Goal: Task Accomplishment & Management: Use online tool/utility

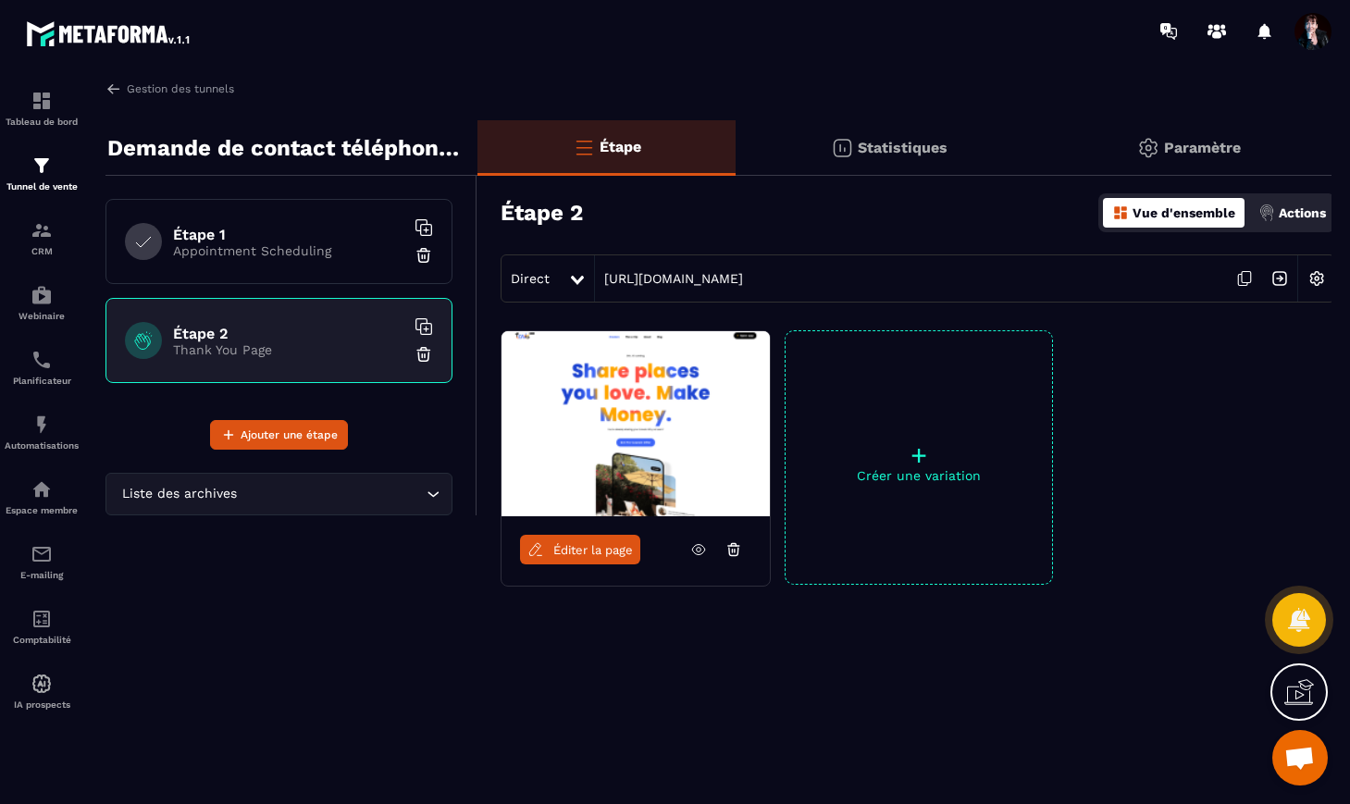
scroll to position [12022, 0]
click at [44, 170] on img at bounding box center [42, 166] width 22 height 22
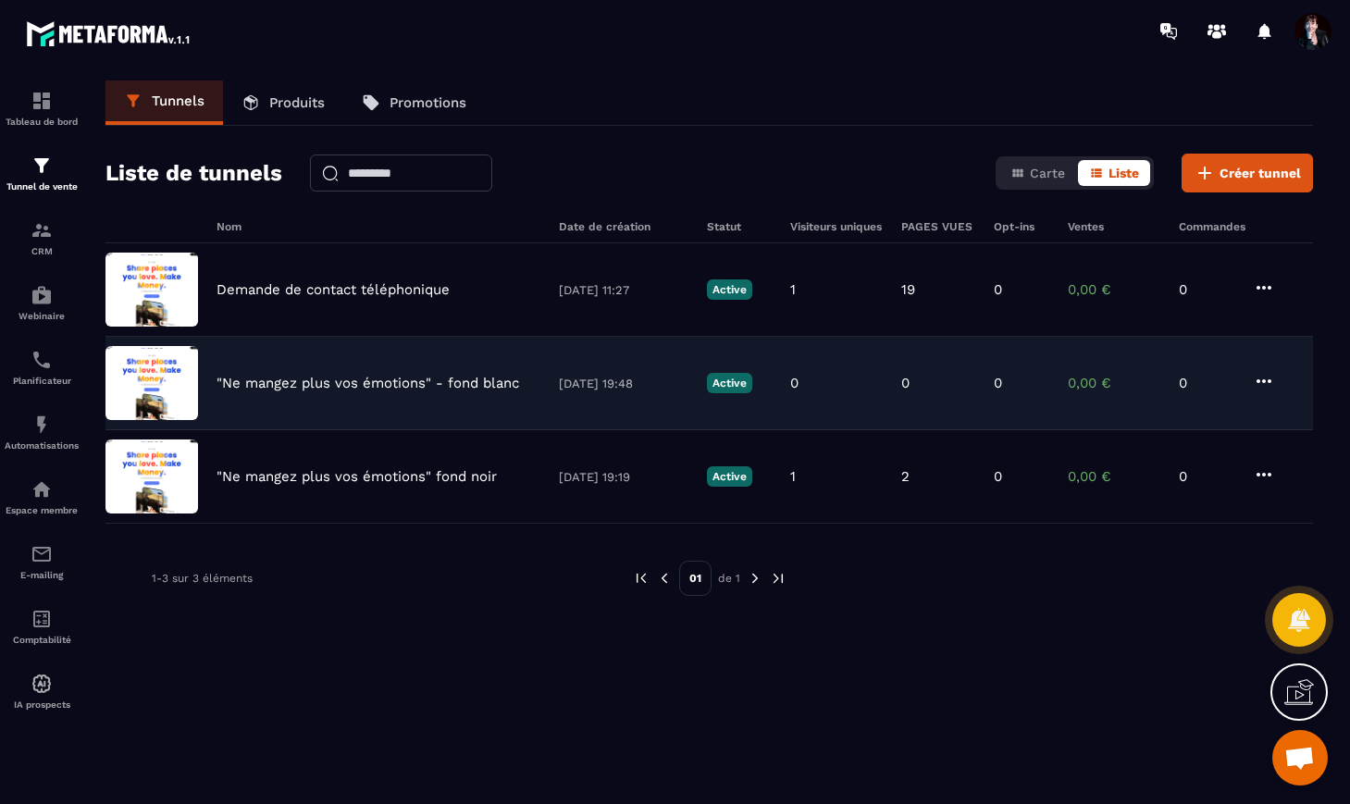
click at [281, 387] on p ""Ne mangez plus vos émotions" - fond blanc" at bounding box center [368, 383] width 303 height 17
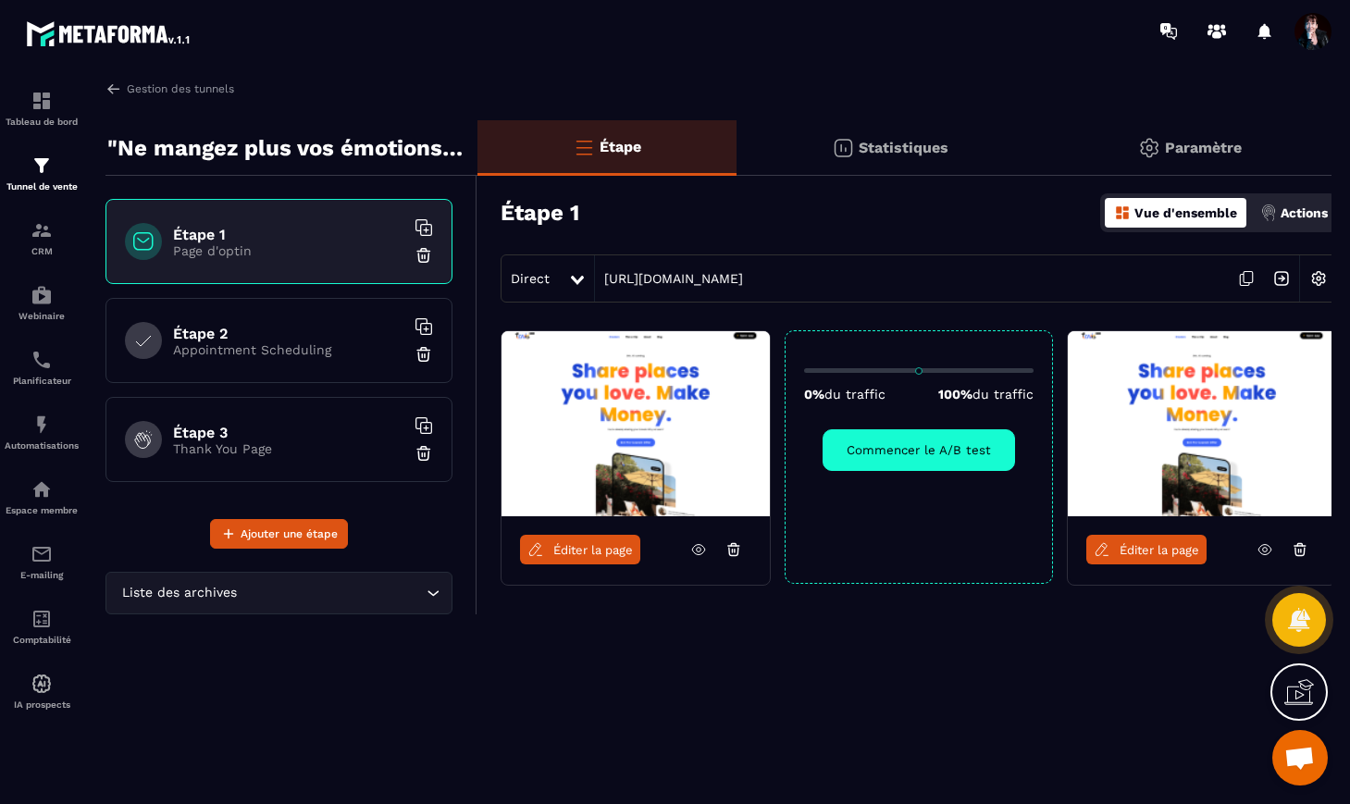
click at [229, 437] on h6 "Étape 3" at bounding box center [288, 433] width 231 height 18
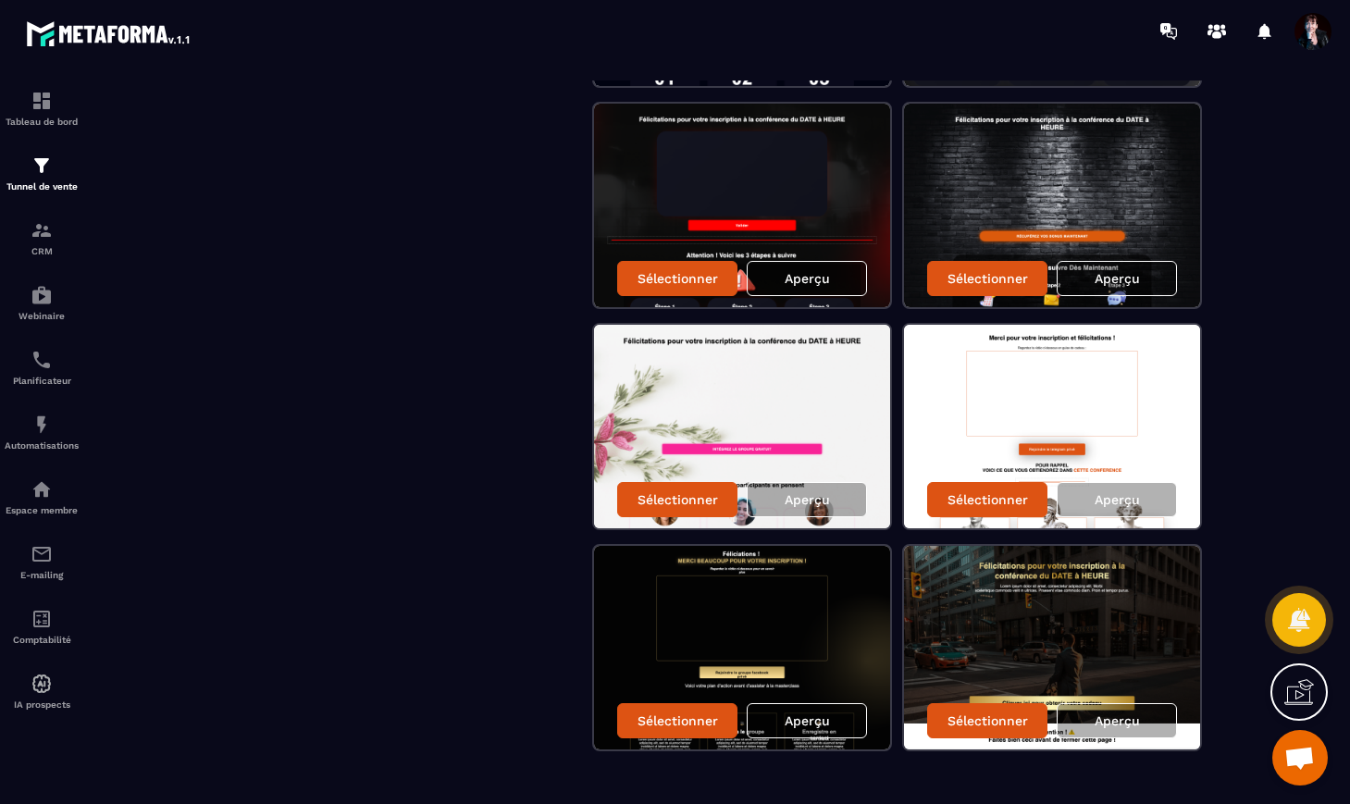
scroll to position [601, 0]
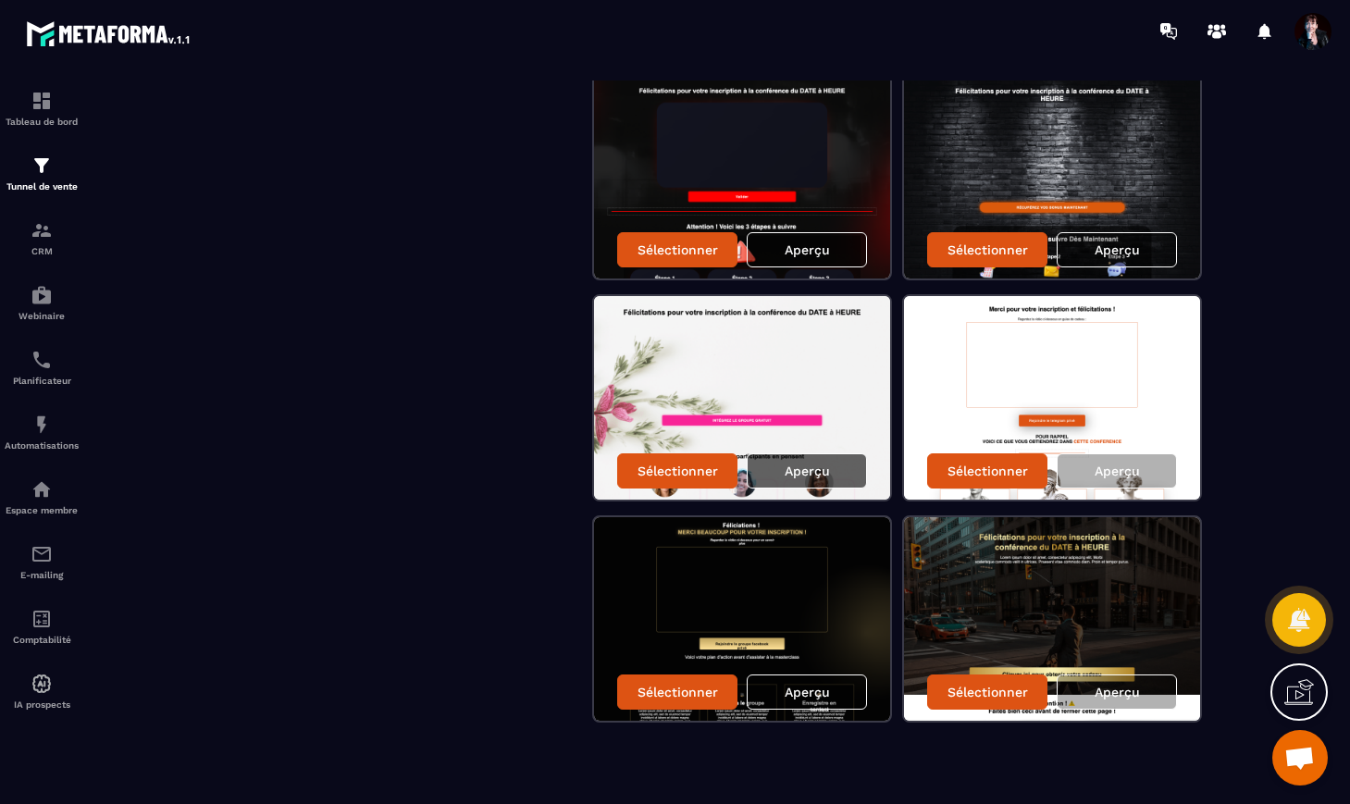
click at [793, 467] on p "Aperçu" at bounding box center [807, 471] width 45 height 15
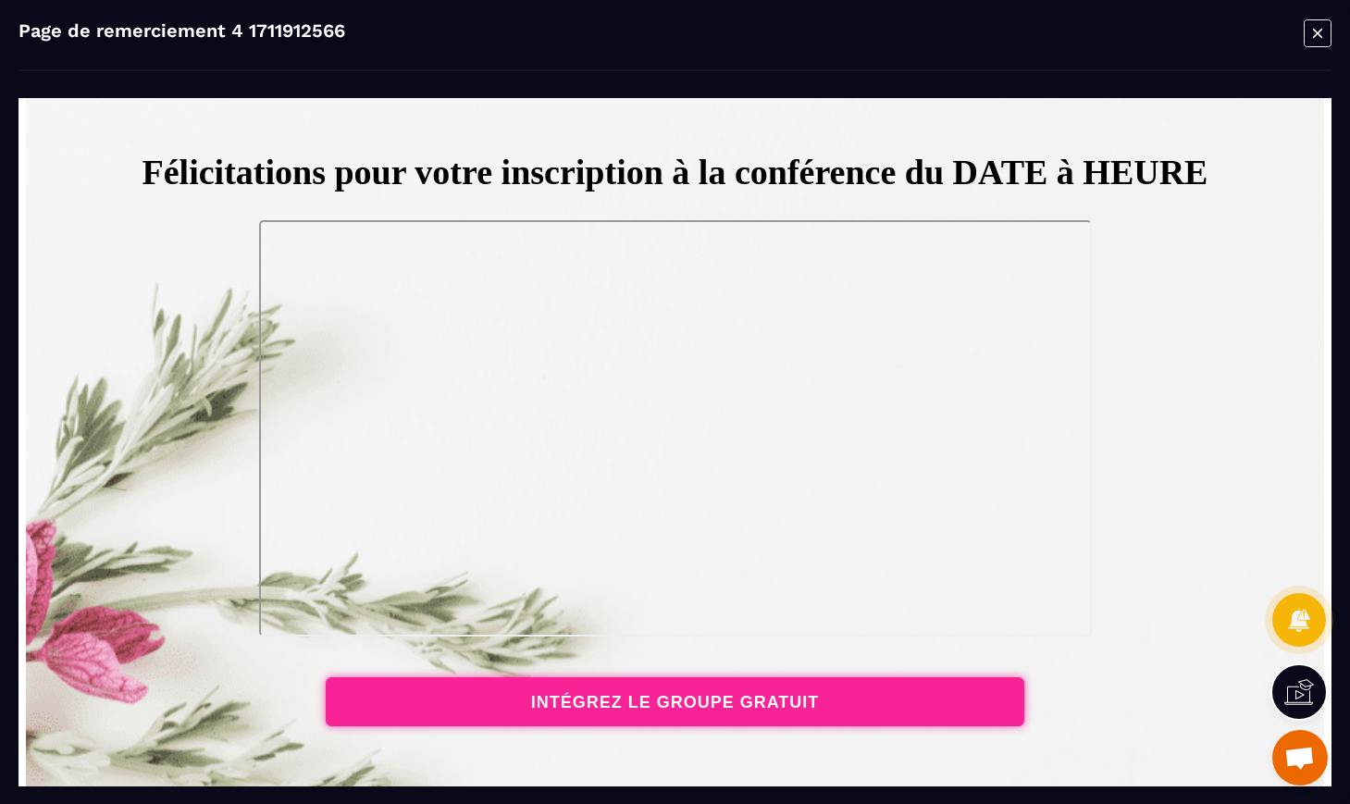
scroll to position [0, 0]
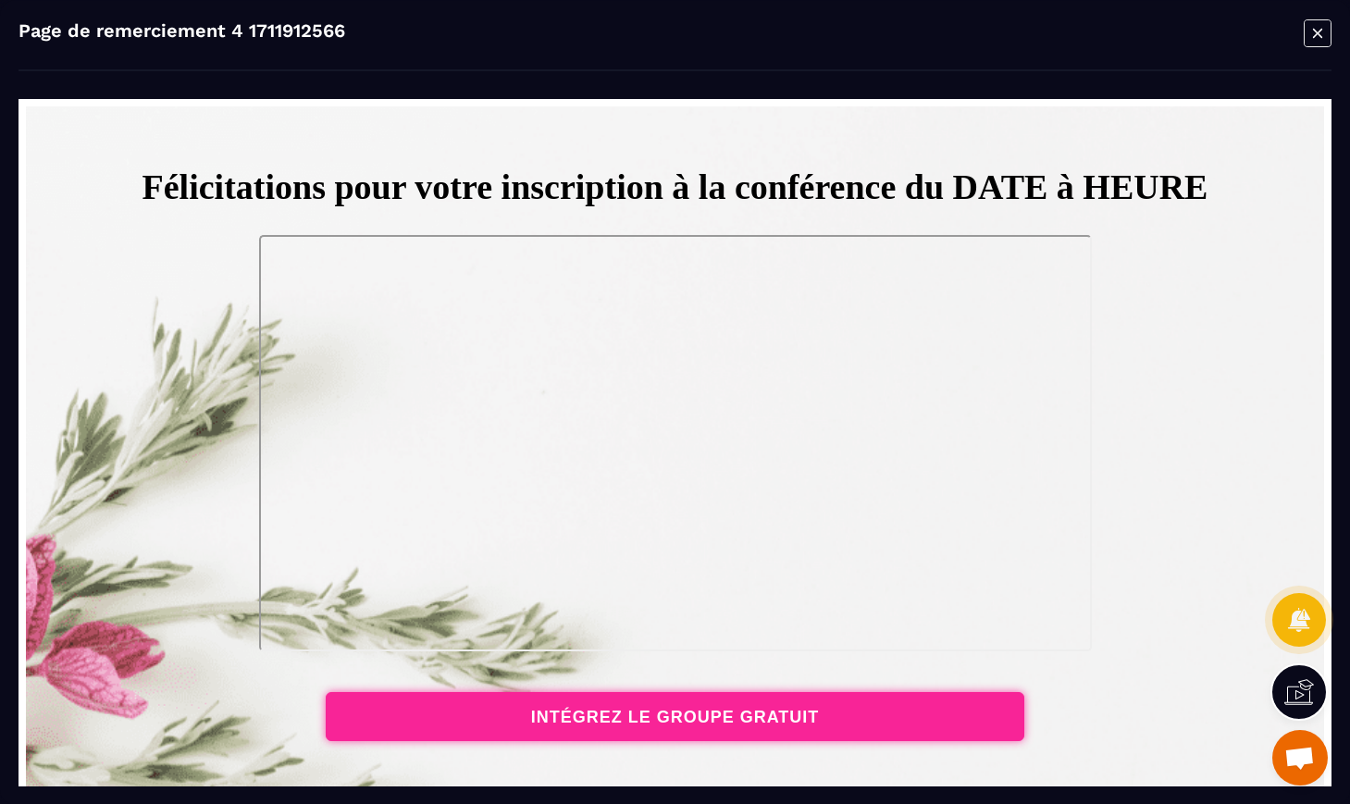
click at [1310, 33] on icon "Modal window" at bounding box center [1318, 33] width 28 height 29
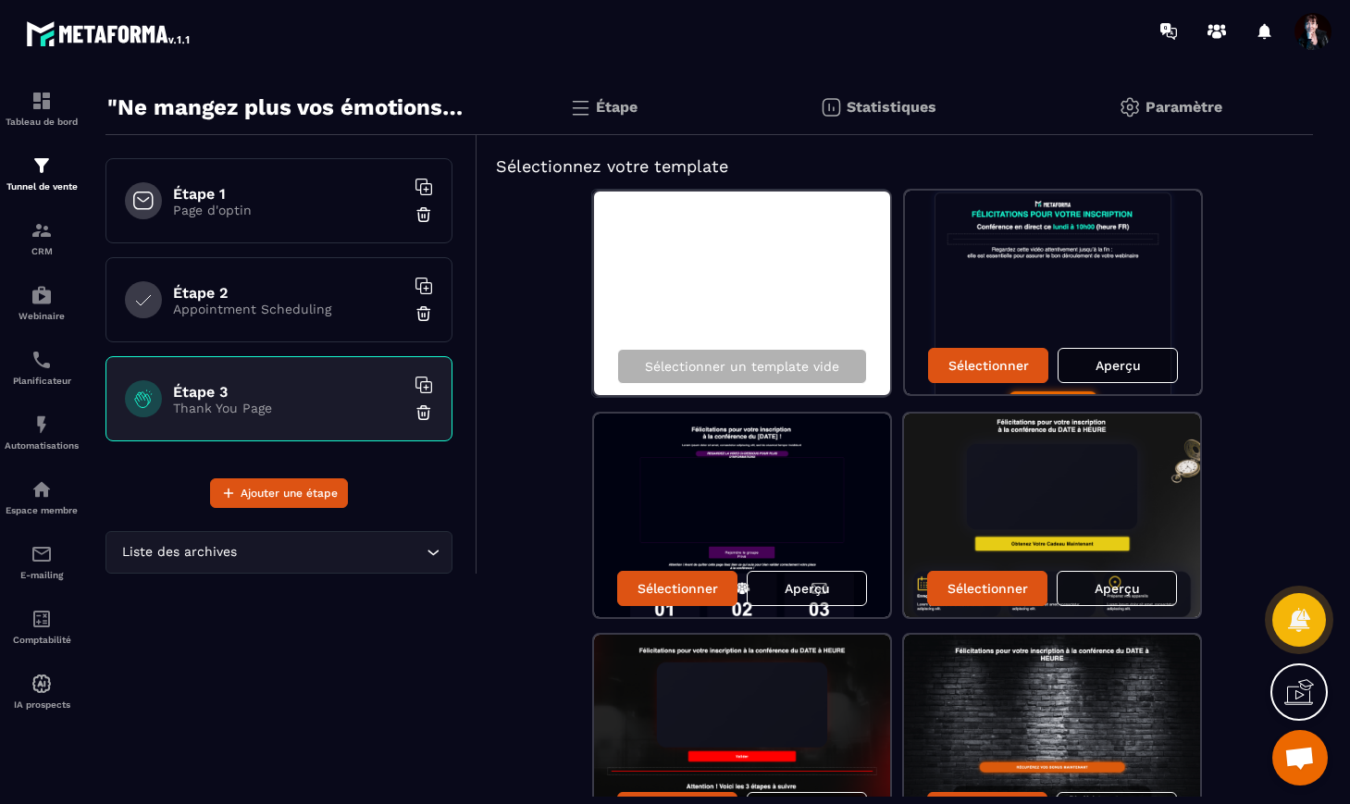
scroll to position [32, 0]
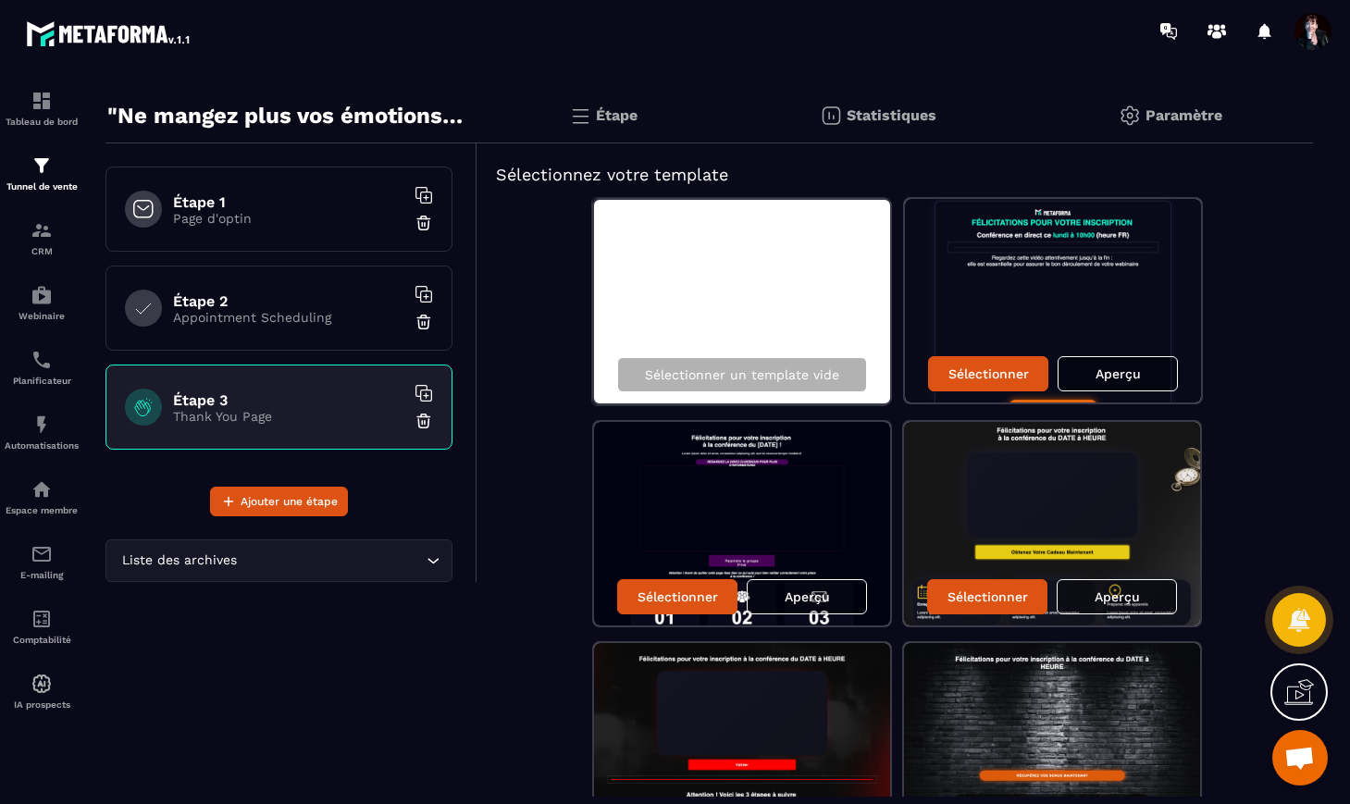
click at [940, 293] on img at bounding box center [1053, 301] width 296 height 204
click at [1115, 369] on p "Aperçu" at bounding box center [1118, 373] width 45 height 15
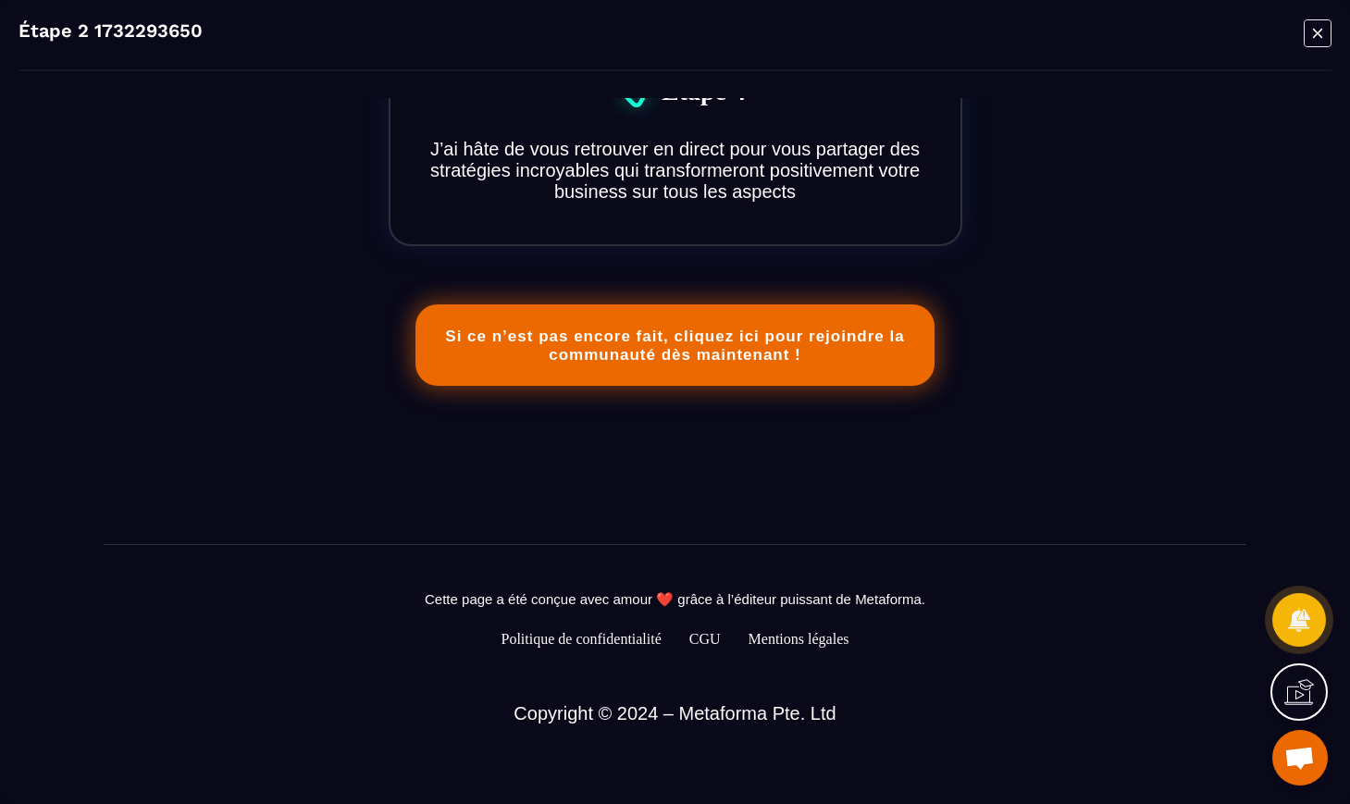
scroll to position [1902, 0]
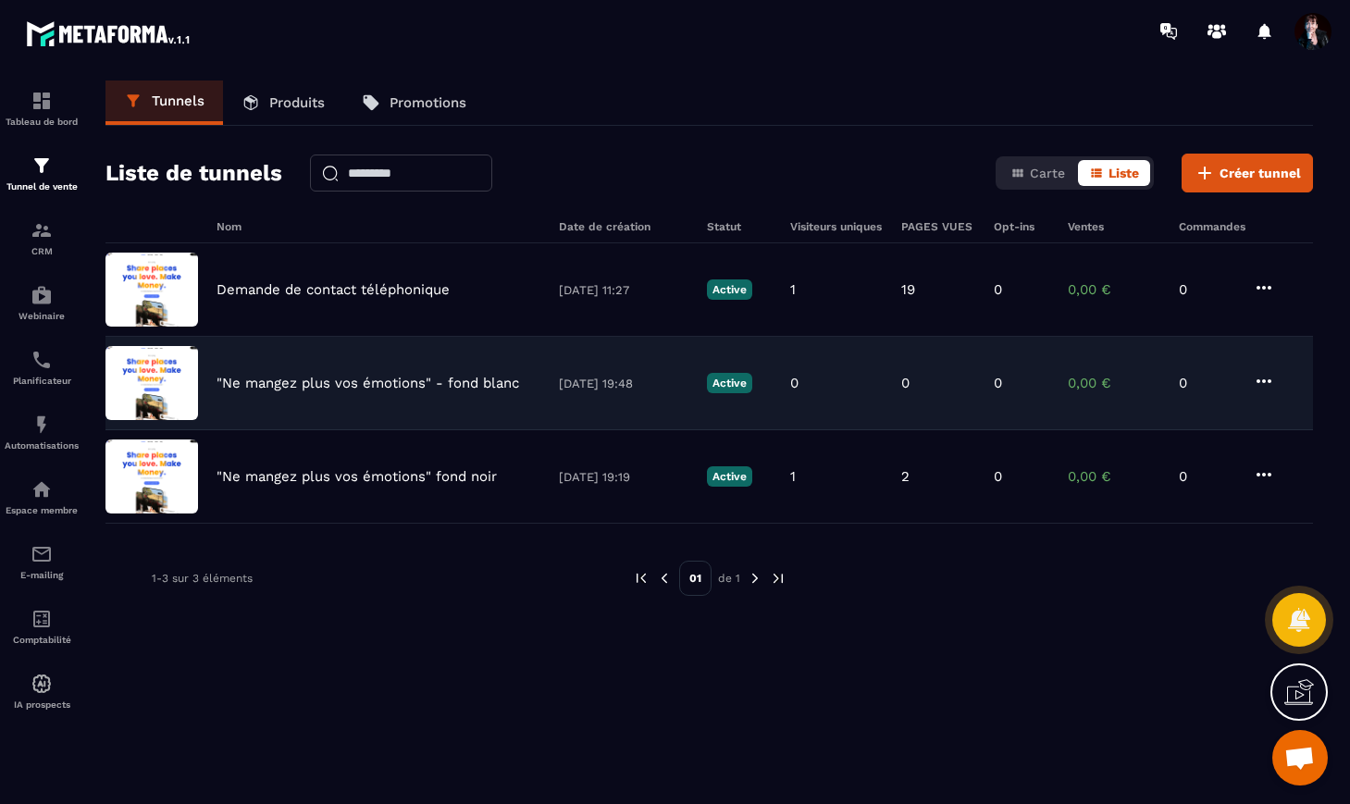
click at [374, 384] on p ""Ne mangez plus vos émotions" - fond blanc" at bounding box center [368, 383] width 303 height 17
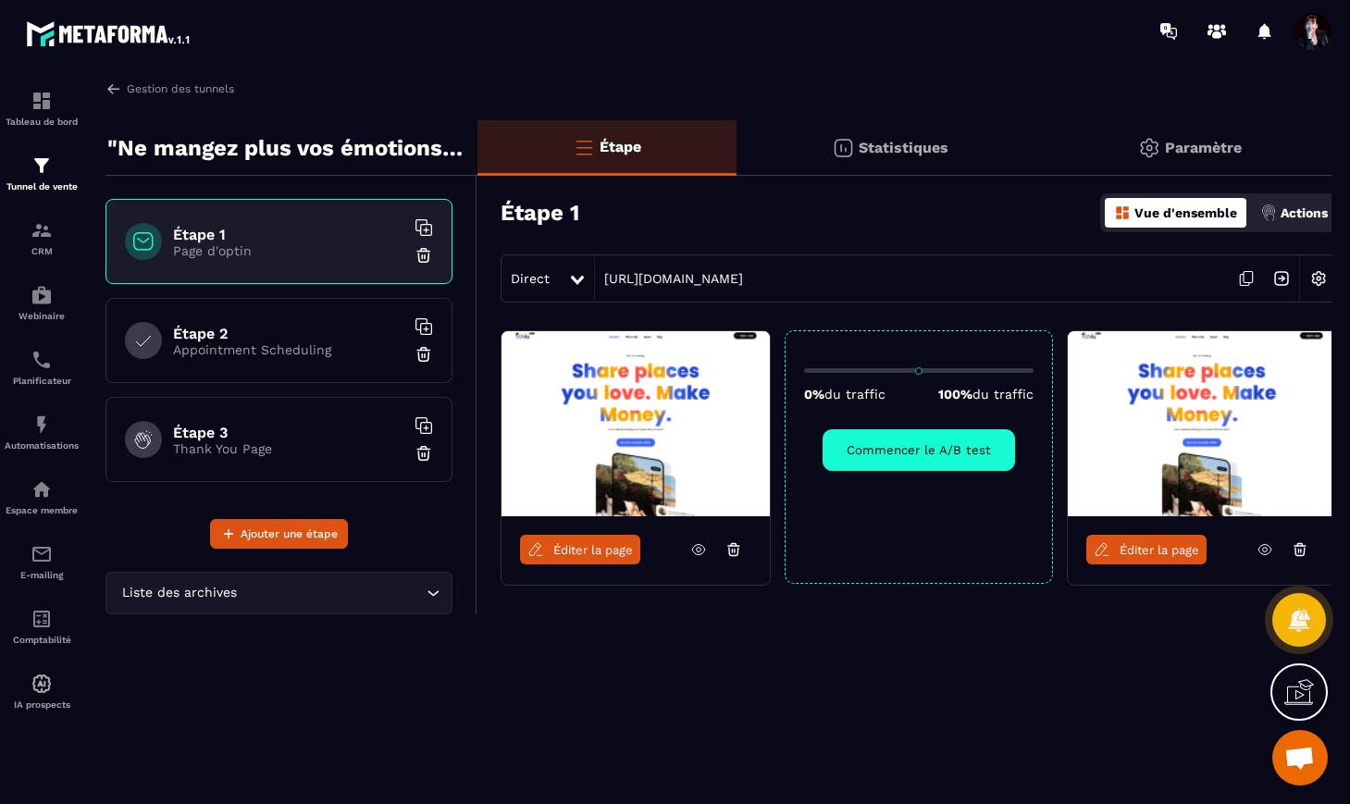
click at [259, 435] on h6 "Étape 3" at bounding box center [288, 433] width 231 height 18
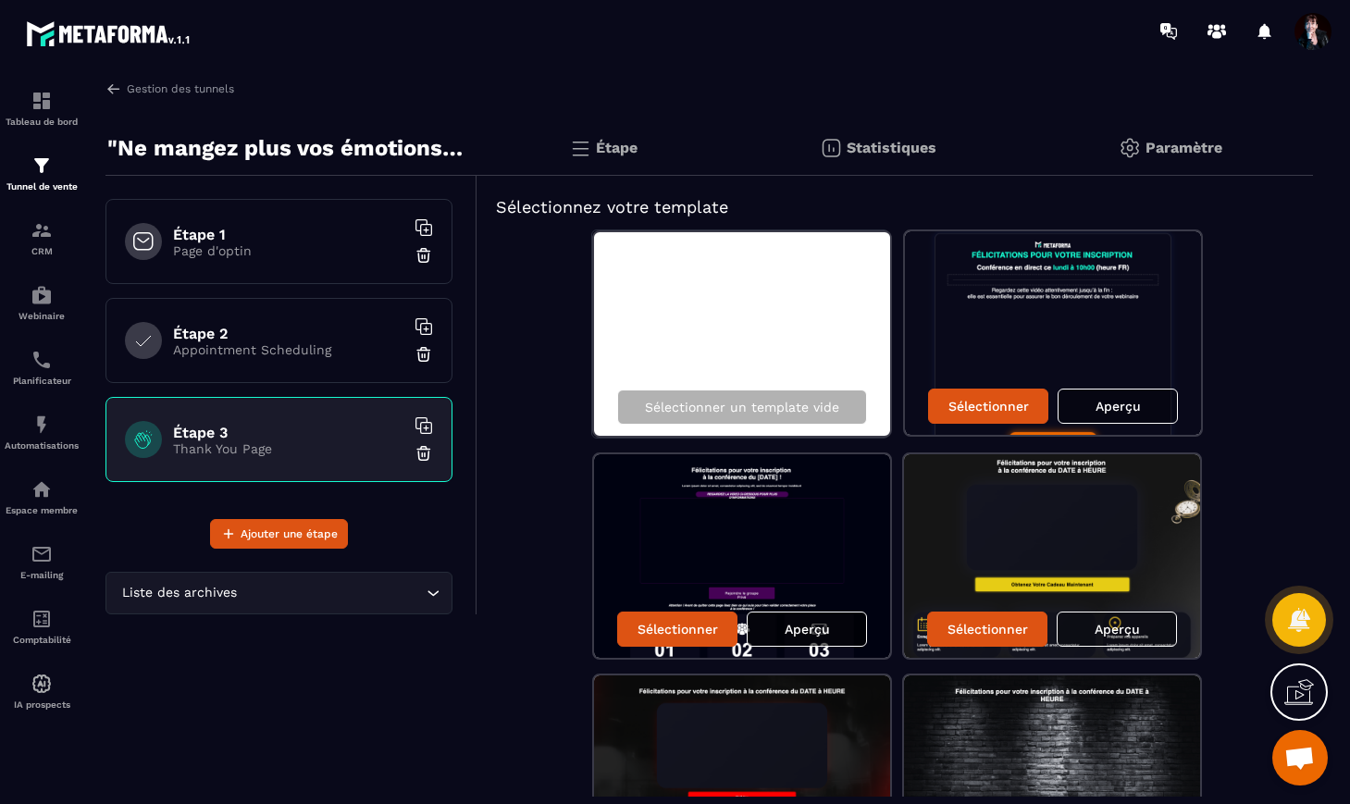
click at [788, 626] on p "Aperçu" at bounding box center [807, 629] width 45 height 15
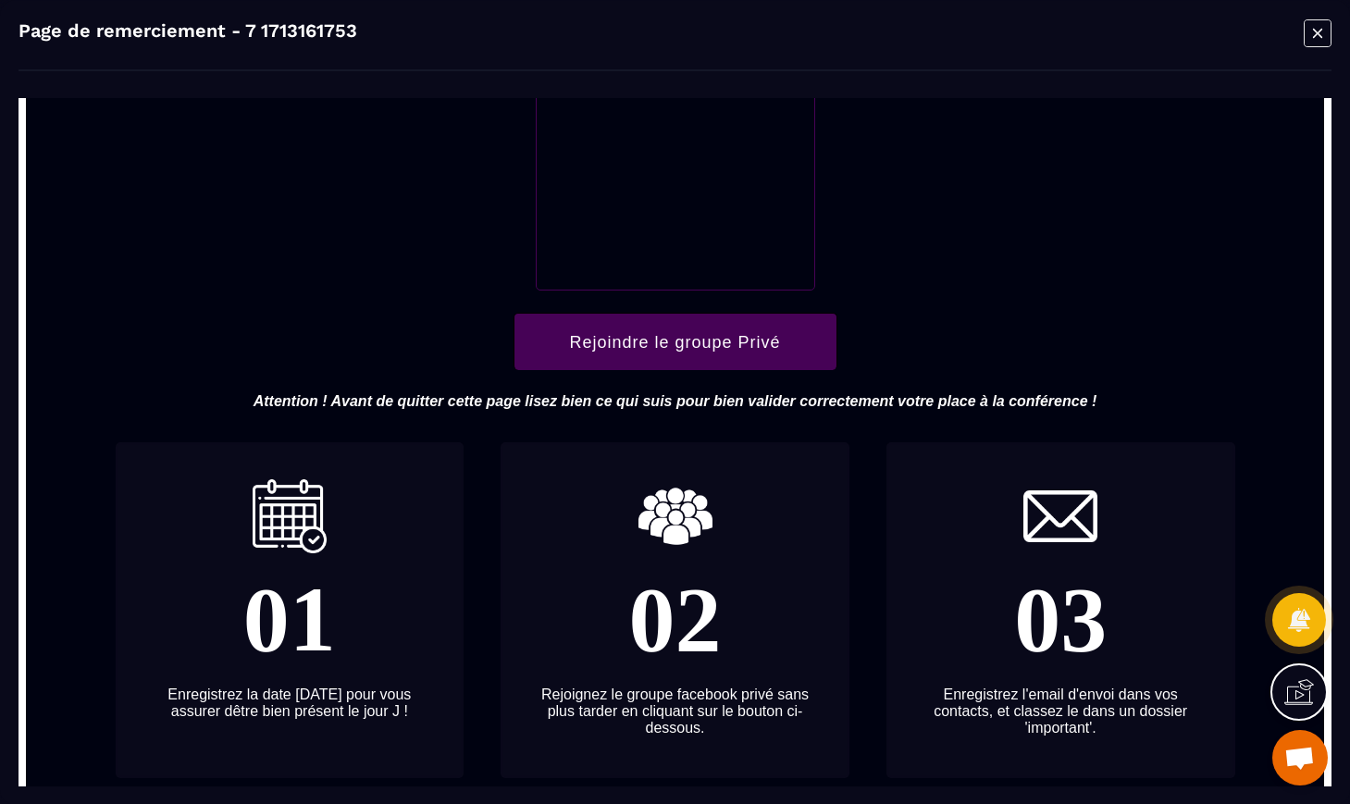
scroll to position [440, 0]
click at [1319, 34] on icon "Modal window" at bounding box center [1317, 32] width 9 height 9
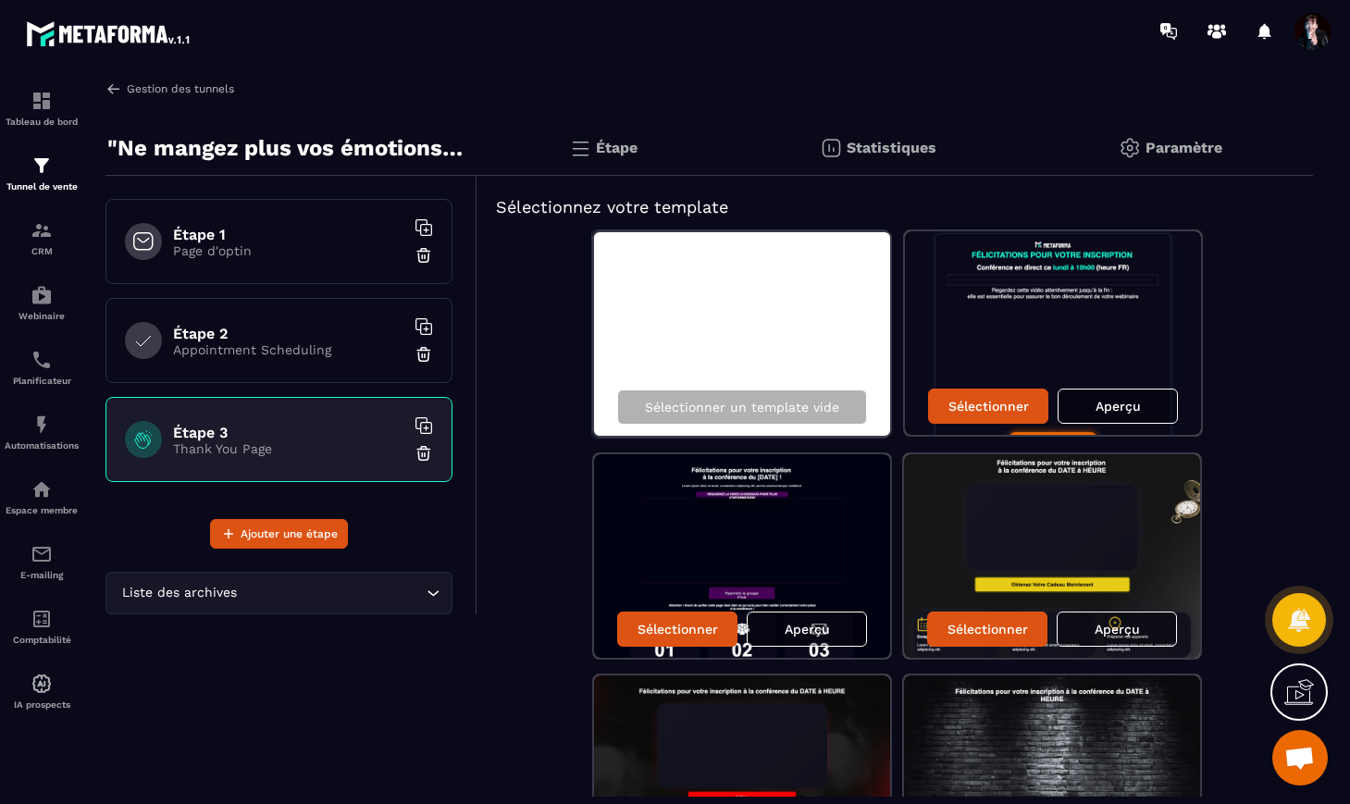
click at [117, 85] on img at bounding box center [113, 88] width 17 height 17
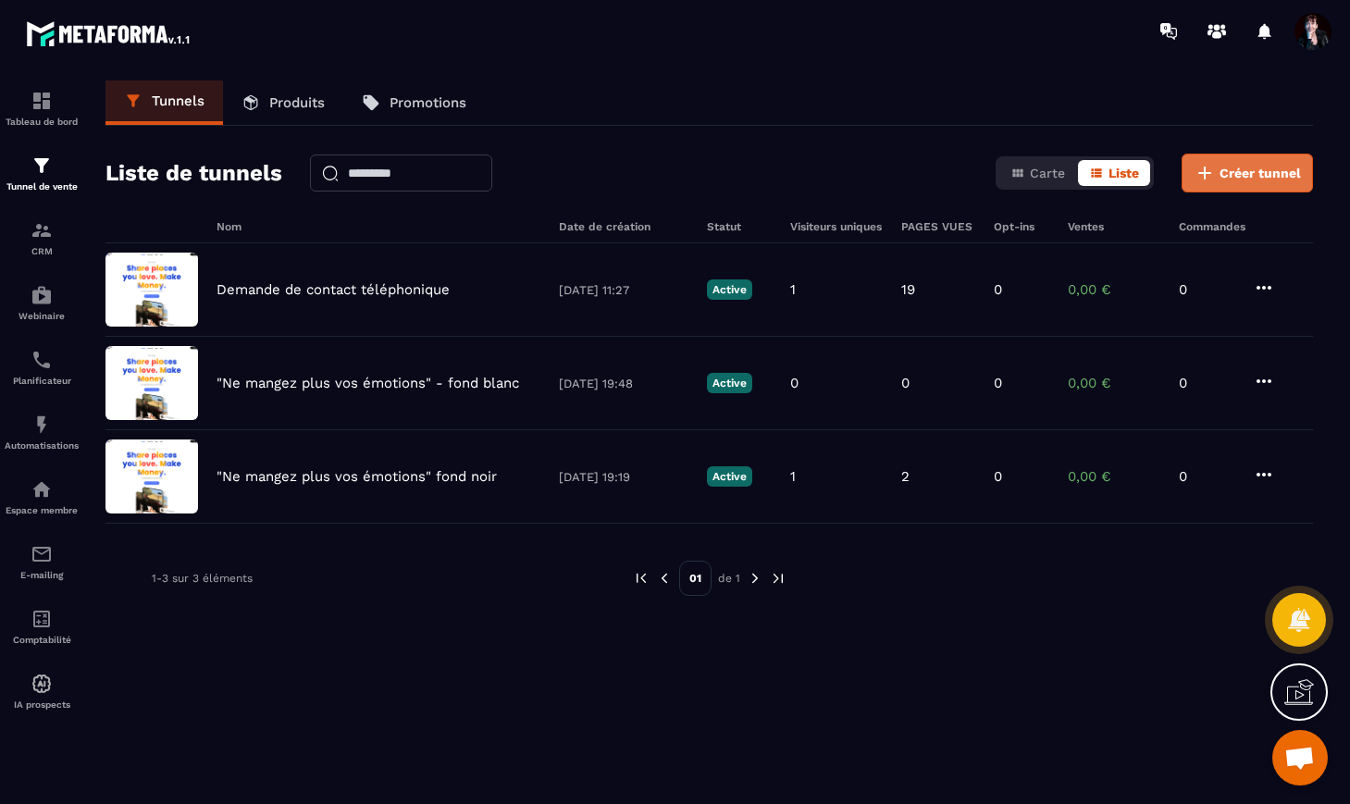
click at [1257, 167] on span "Créer tunnel" at bounding box center [1260, 173] width 81 height 19
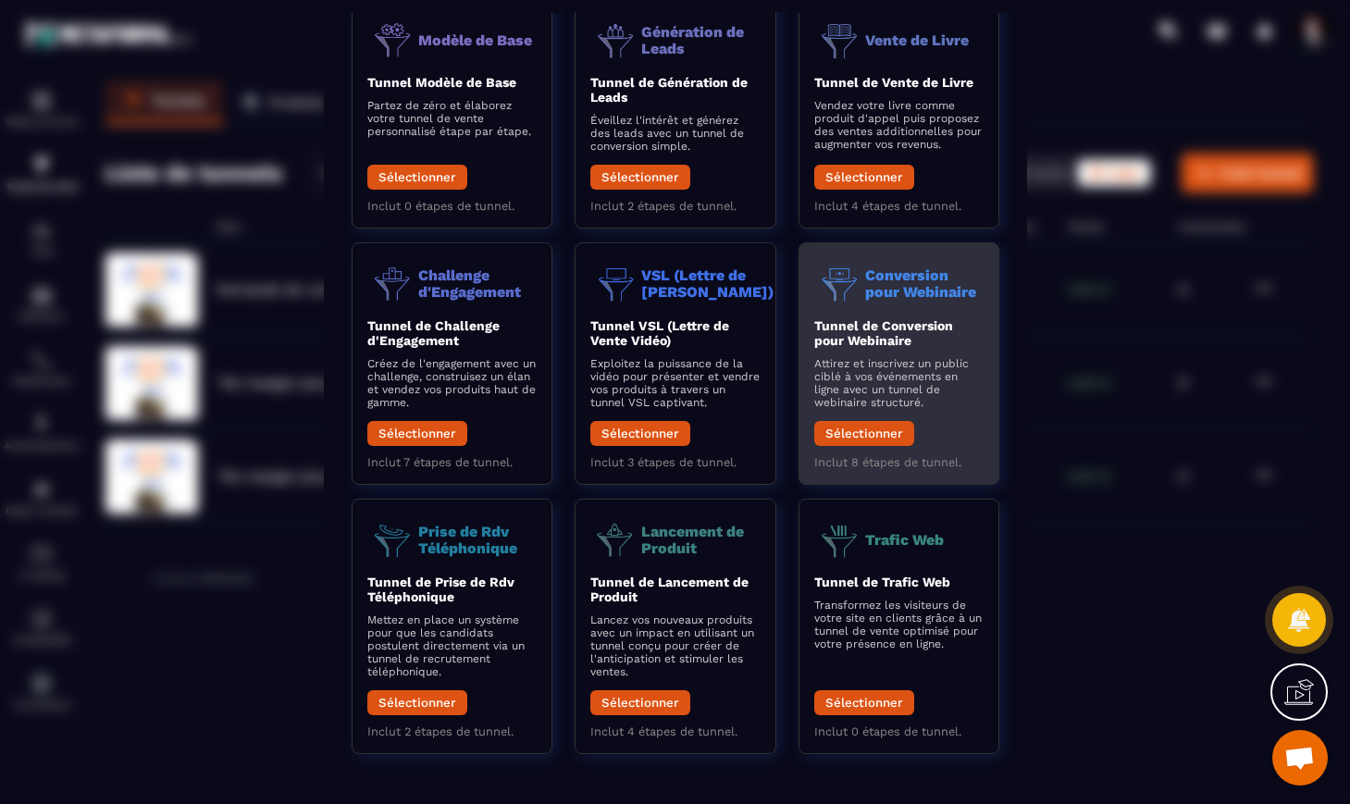
scroll to position [124, 0]
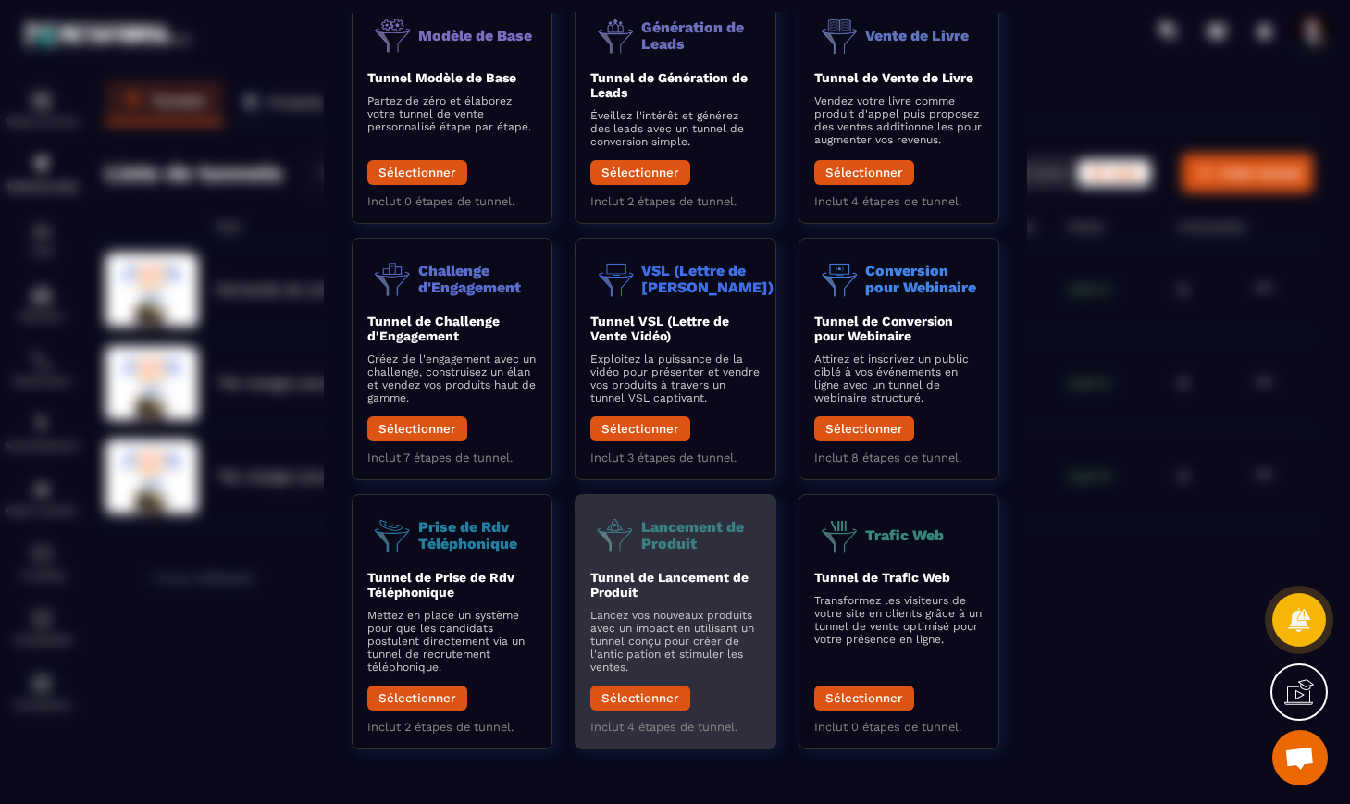
click at [701, 578] on b "Tunnel de Lancement de Produit" at bounding box center [669, 584] width 158 height 30
click at [638, 697] on button "Sélectionner" at bounding box center [640, 697] width 100 height 25
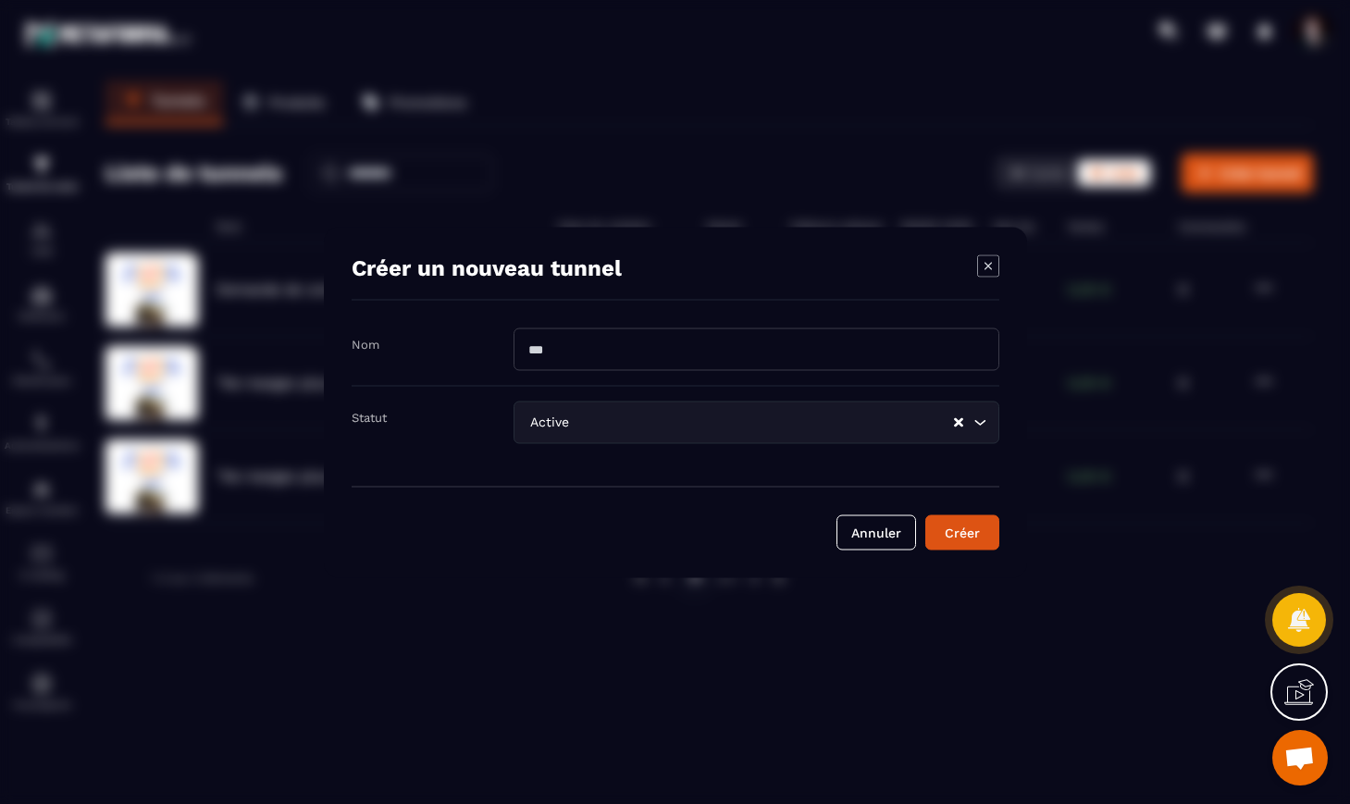
click at [565, 353] on input "Modal window" at bounding box center [757, 349] width 486 height 43
click at [629, 350] on input "**********" at bounding box center [757, 349] width 486 height 43
click at [737, 345] on input "**********" at bounding box center [757, 349] width 486 height 43
type input "**********"
click at [972, 528] on div "Créer" at bounding box center [962, 532] width 50 height 19
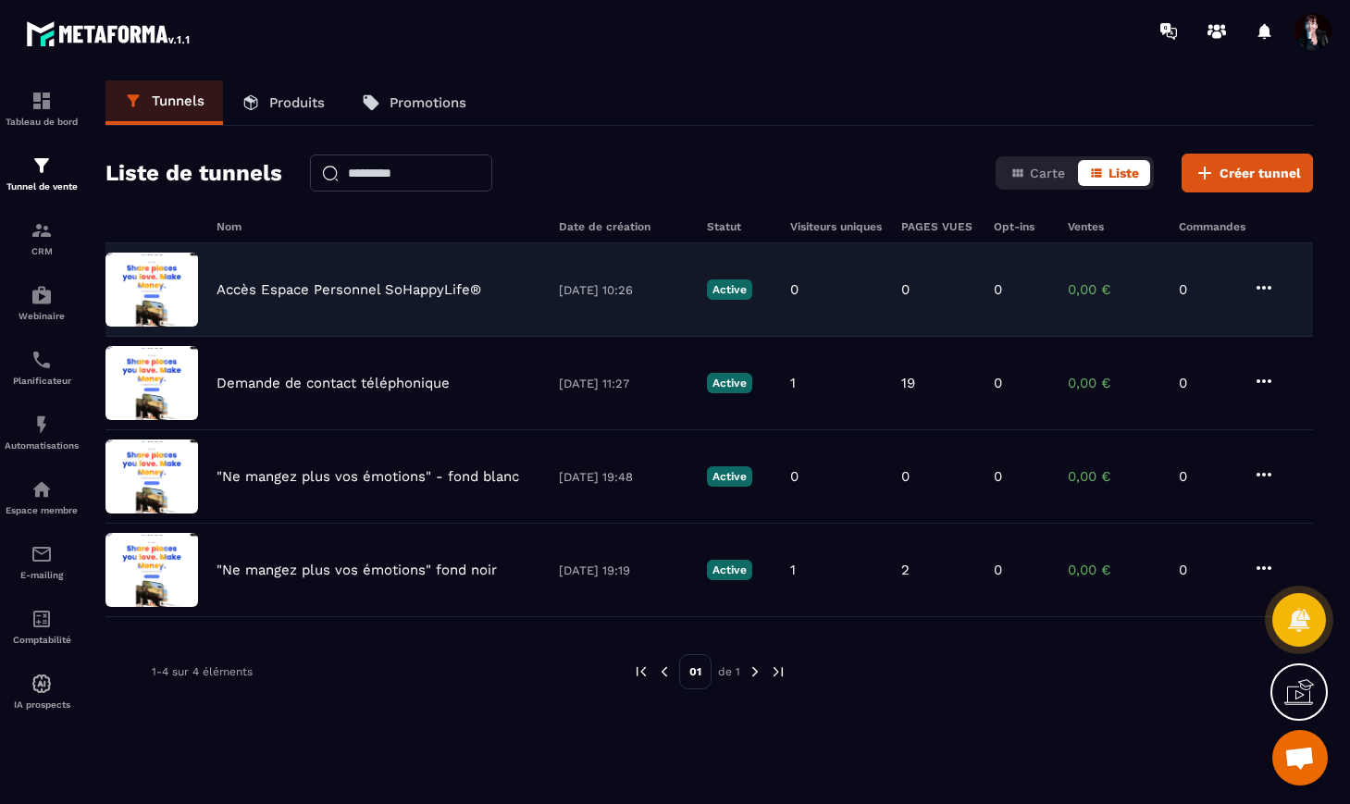
click at [253, 288] on p "Accès Espace Personnel SoHappyLife®" at bounding box center [349, 289] width 265 height 17
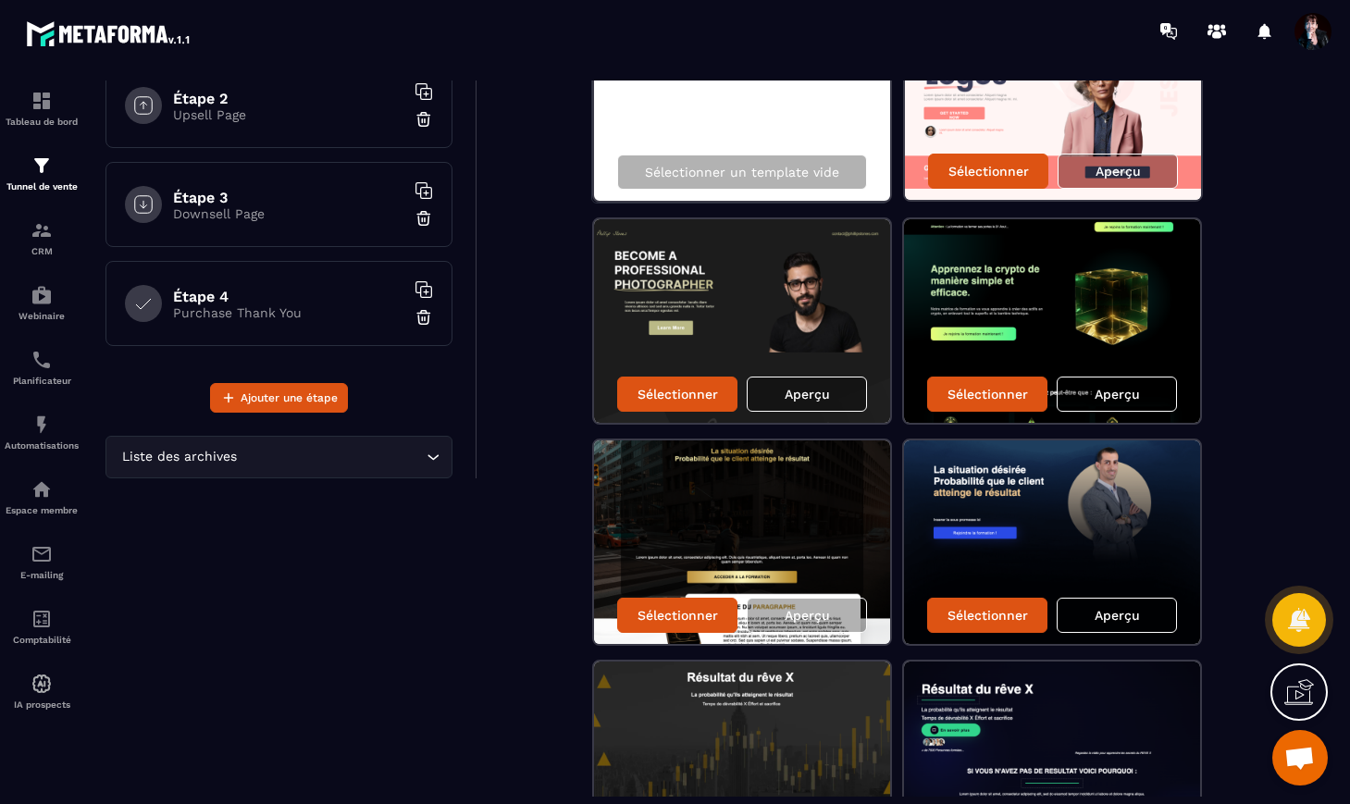
scroll to position [239, 0]
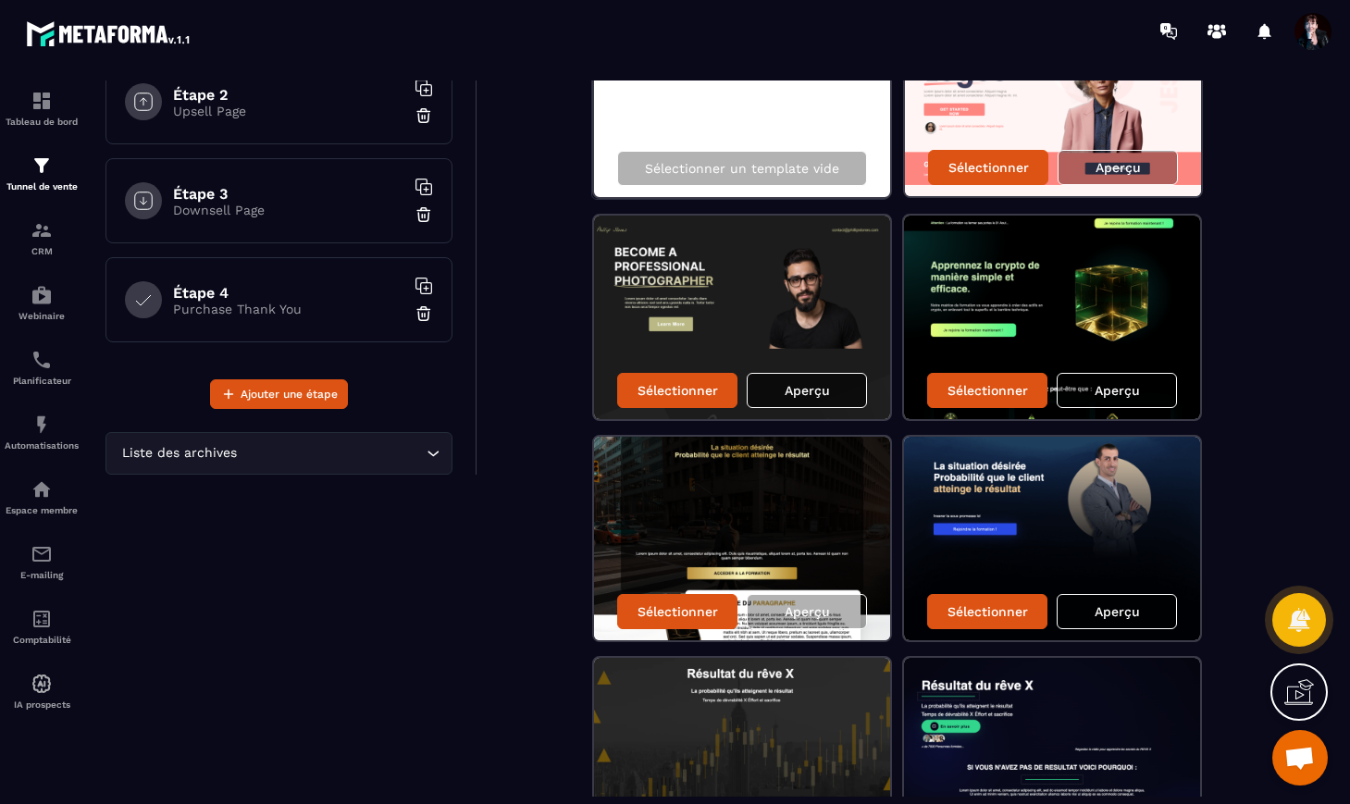
click at [813, 390] on p "Aperçu" at bounding box center [807, 390] width 45 height 15
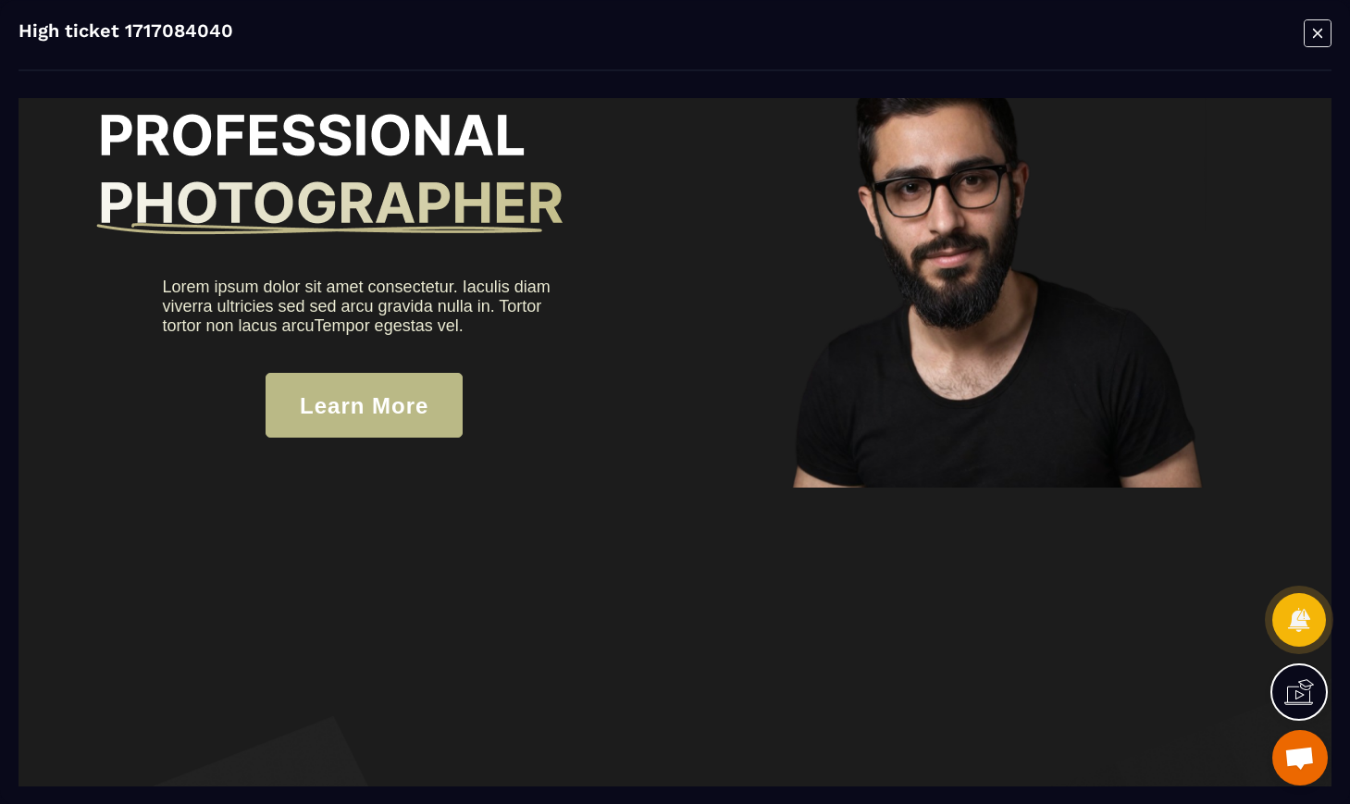
scroll to position [136, 0]
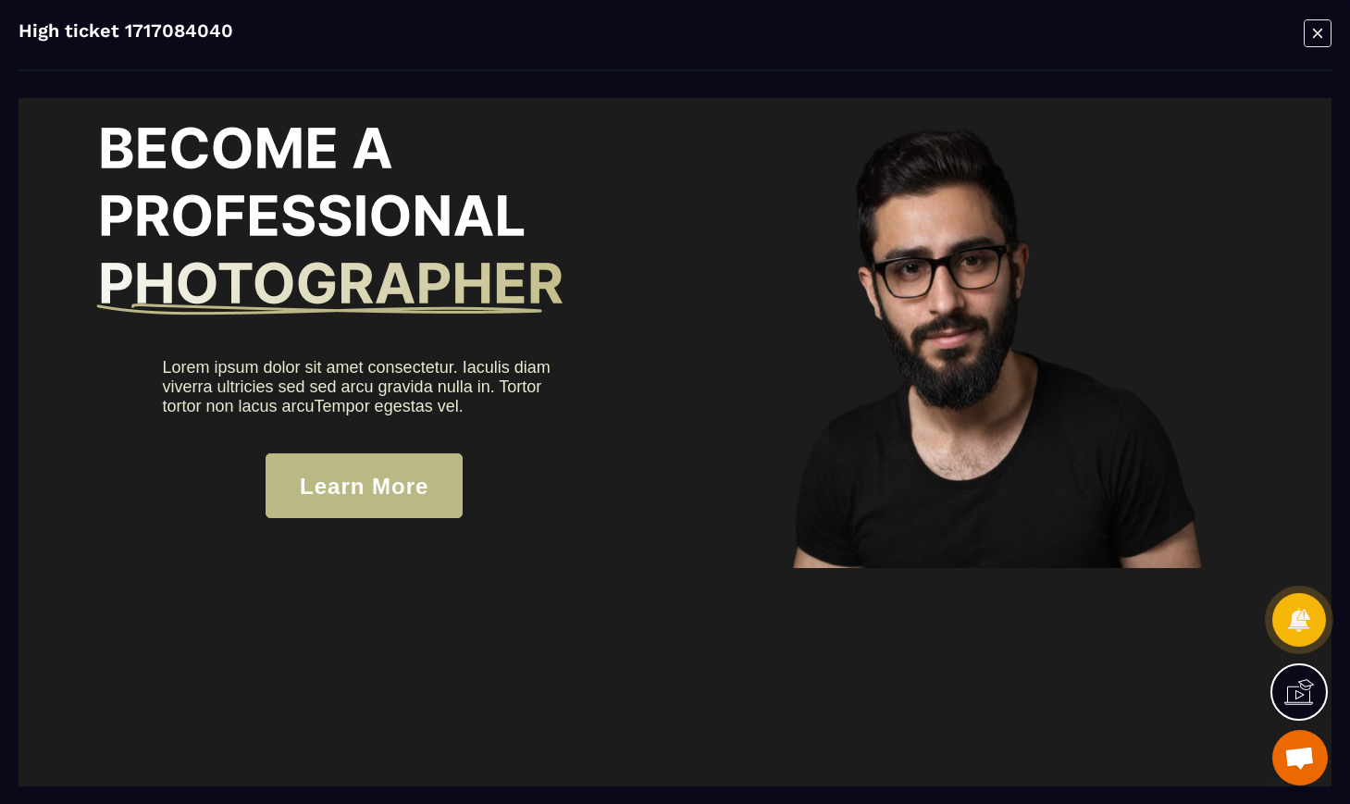
click at [1313, 33] on icon "Modal window" at bounding box center [1318, 33] width 28 height 29
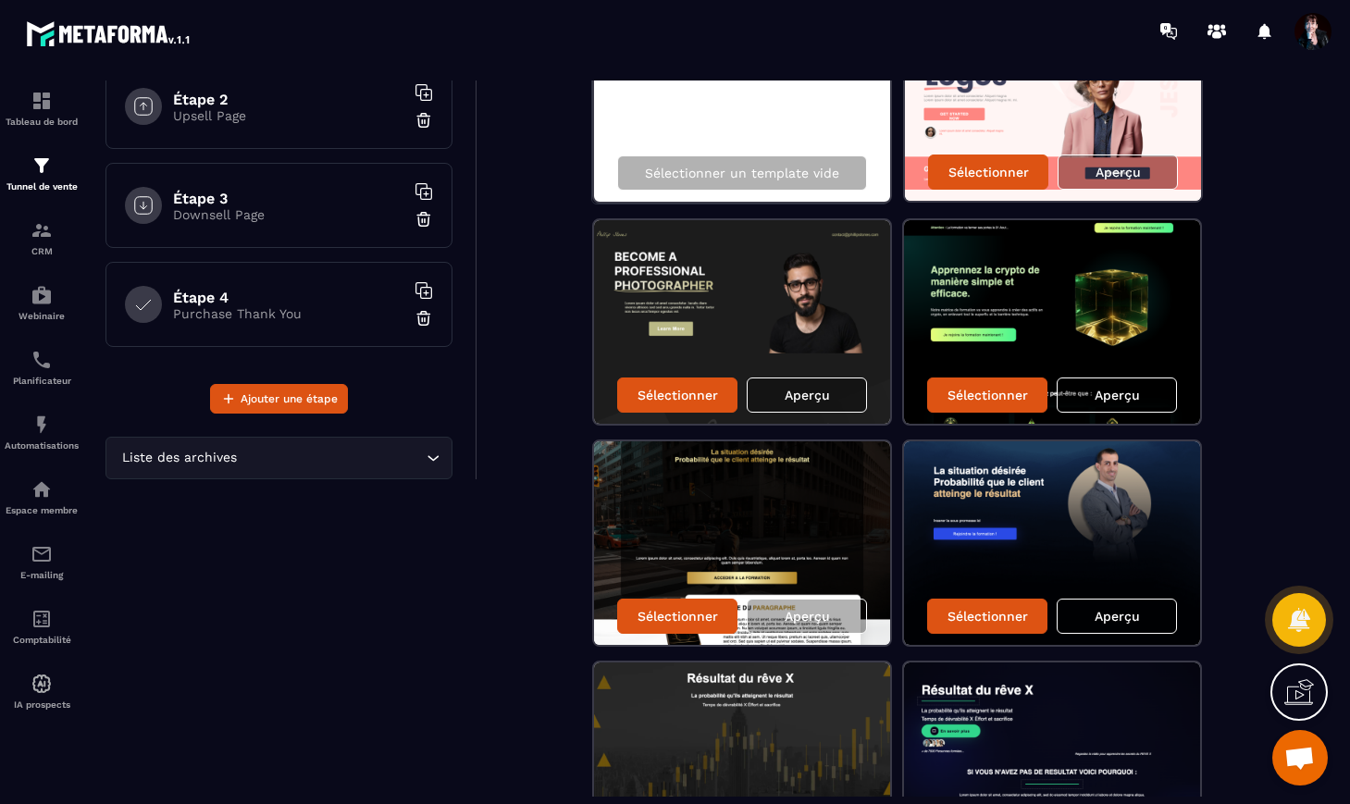
scroll to position [0, 0]
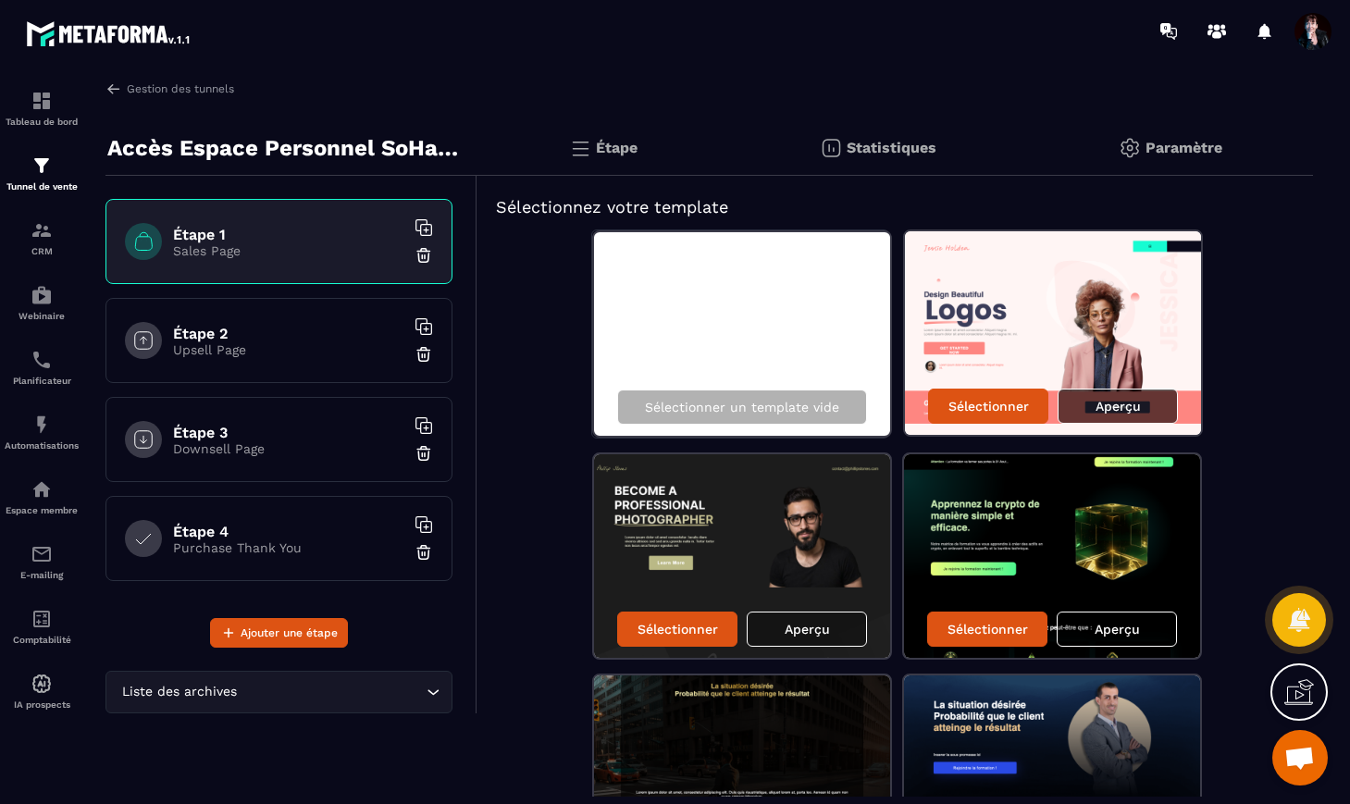
click at [1128, 404] on p "Aperçu" at bounding box center [1118, 406] width 45 height 15
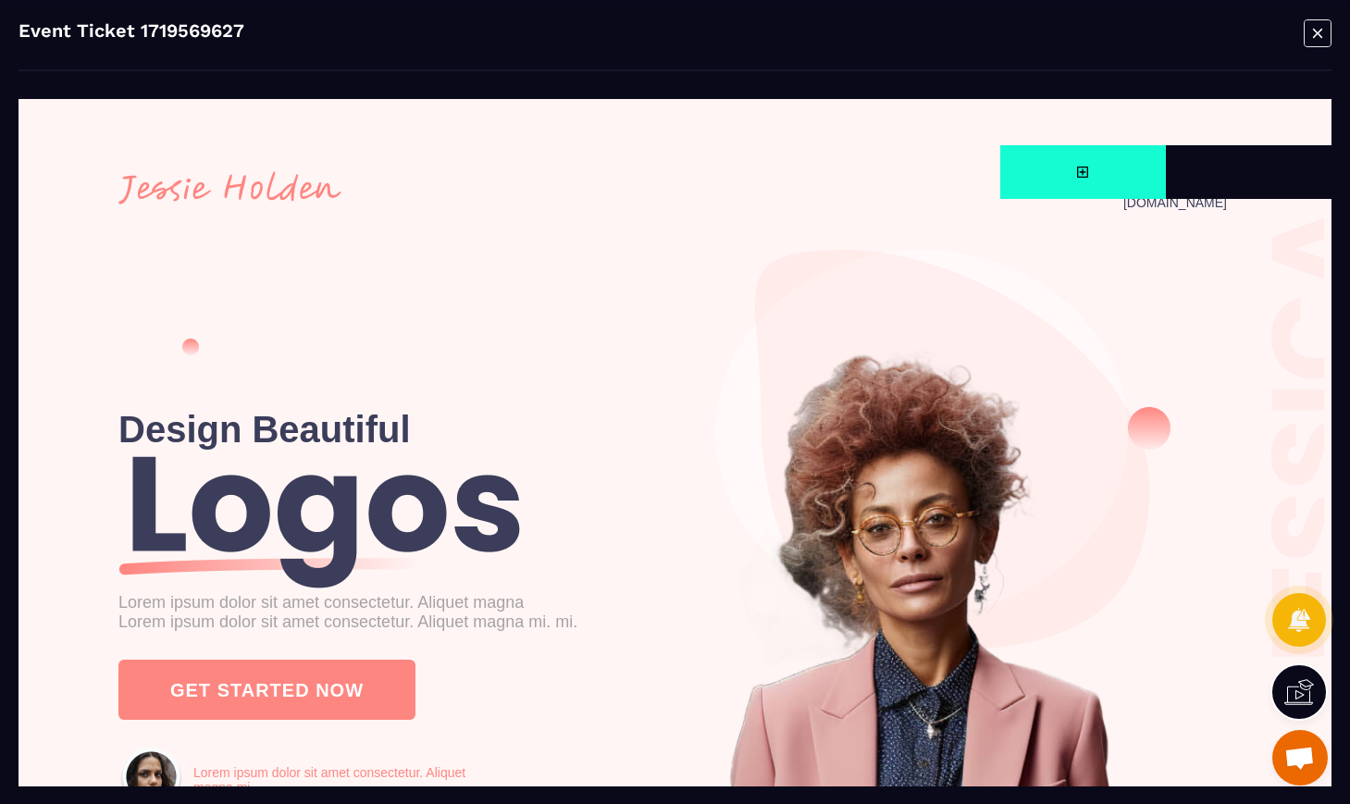
click at [1318, 31] on icon "Modal window" at bounding box center [1318, 33] width 28 height 29
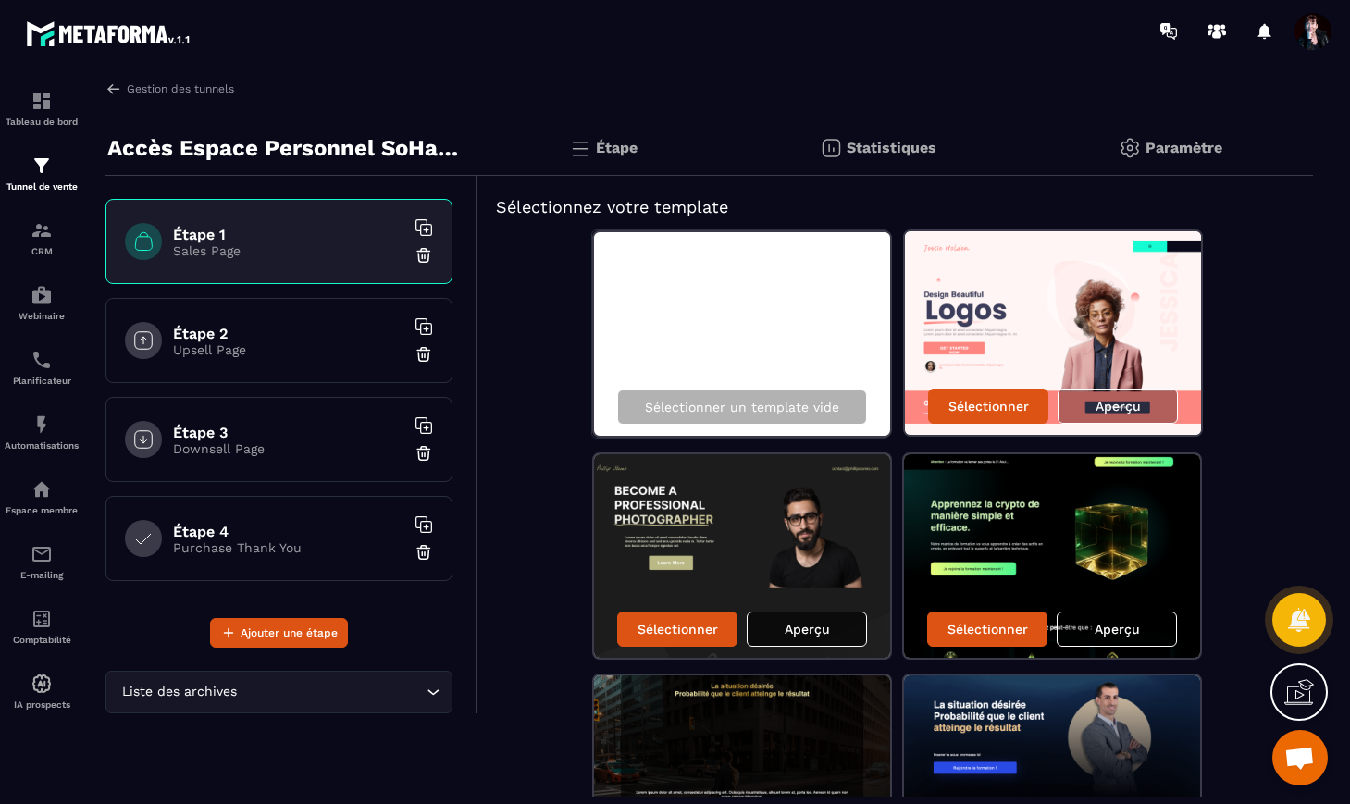
click at [786, 629] on p "Aperçu" at bounding box center [807, 629] width 45 height 15
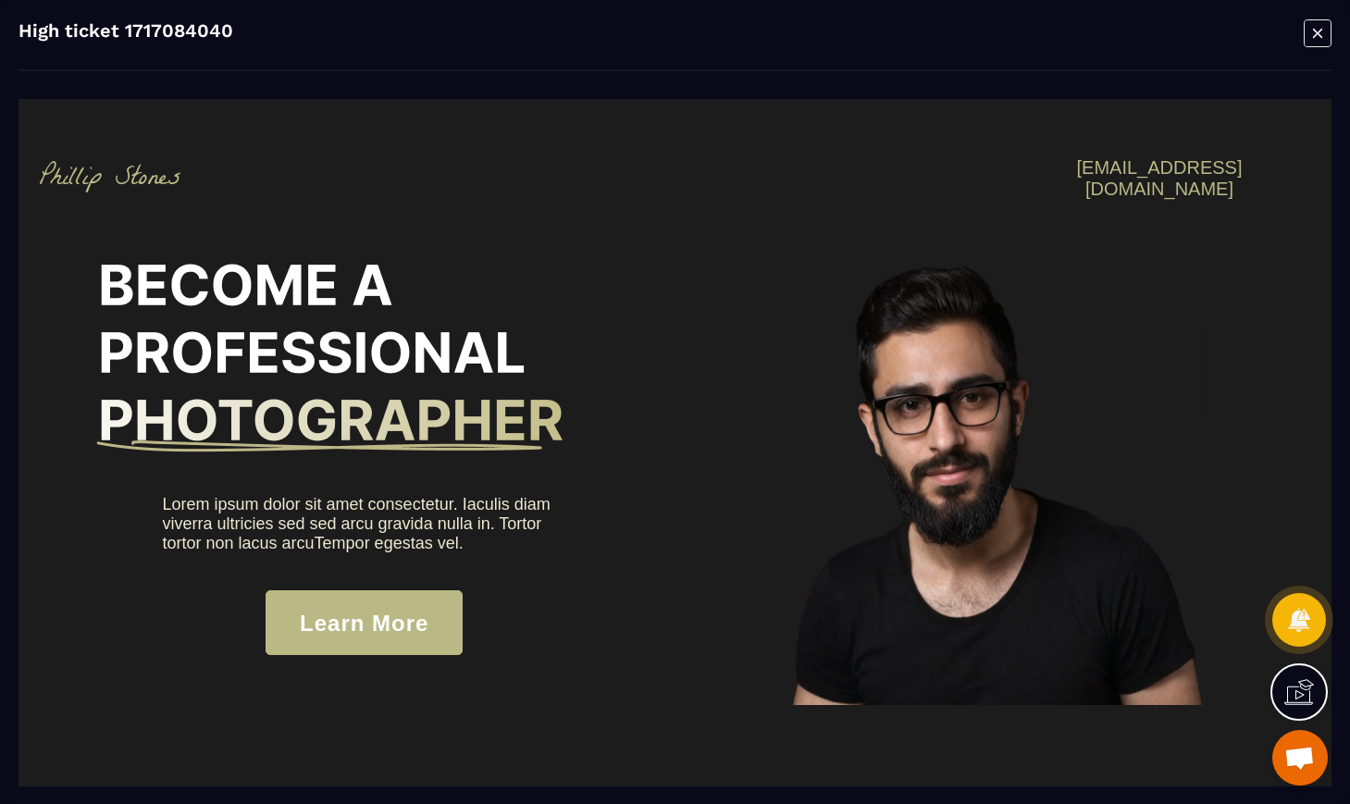
click at [1316, 32] on icon "Modal window" at bounding box center [1318, 33] width 28 height 29
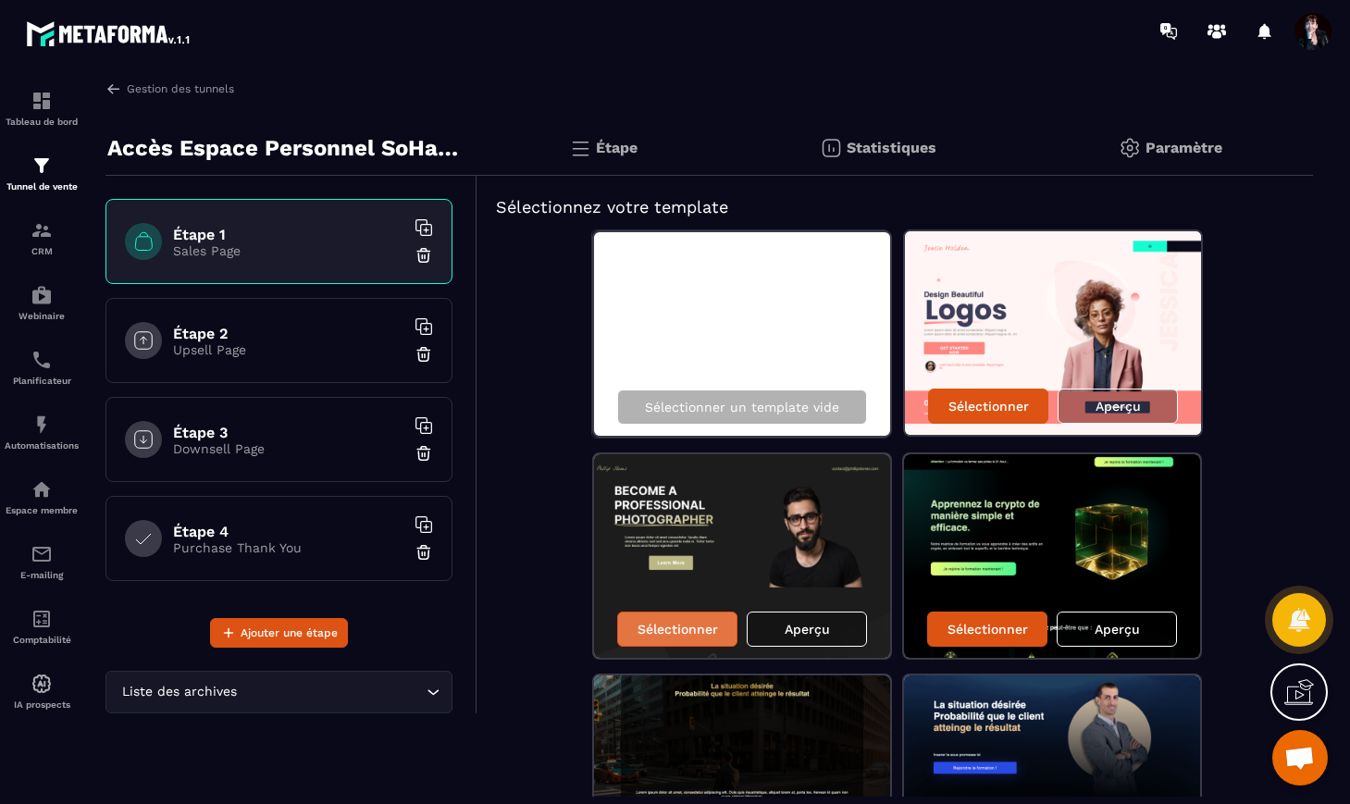
click at [682, 622] on p "Sélectionner" at bounding box center [678, 629] width 80 height 15
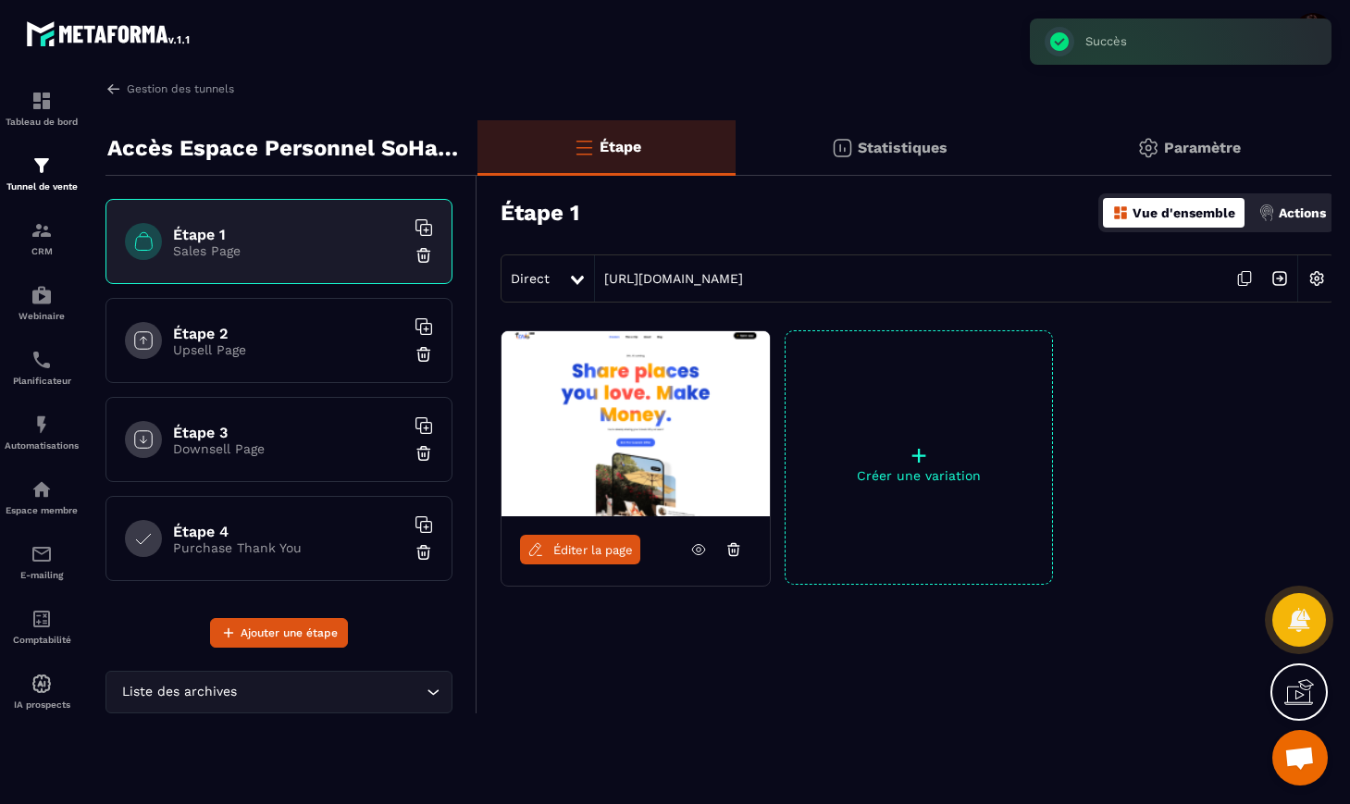
click at [616, 547] on span "Éditer la page" at bounding box center [593, 550] width 80 height 14
